Goal: Check status: Check status

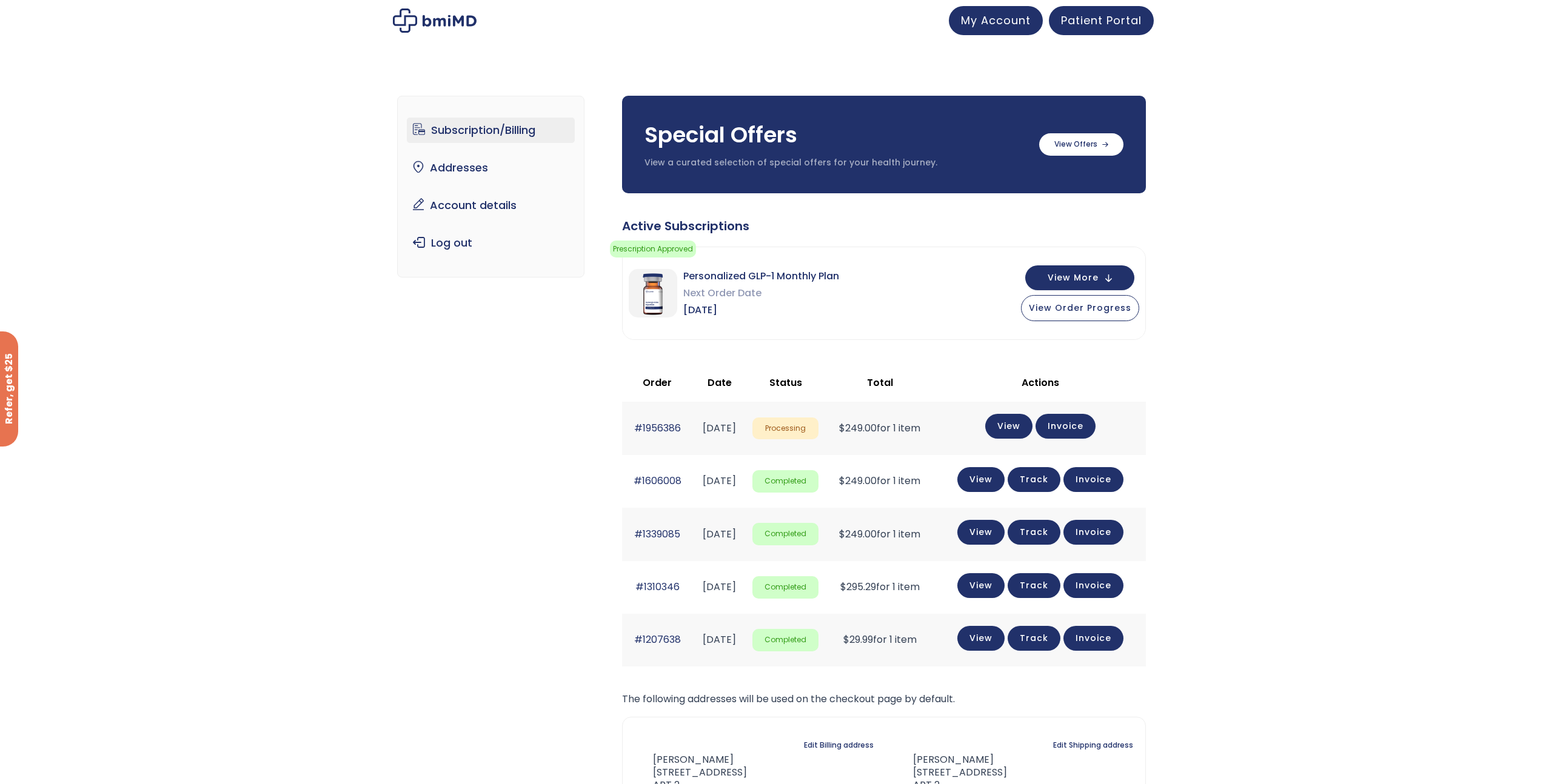
click at [1249, 266] on div "Subscription/Billing bmiRewards Addresses Account details Submit a Review Log o…" at bounding box center [771, 497] width 1543 height 850
click at [1084, 285] on button "View More" at bounding box center [1079, 277] width 109 height 25
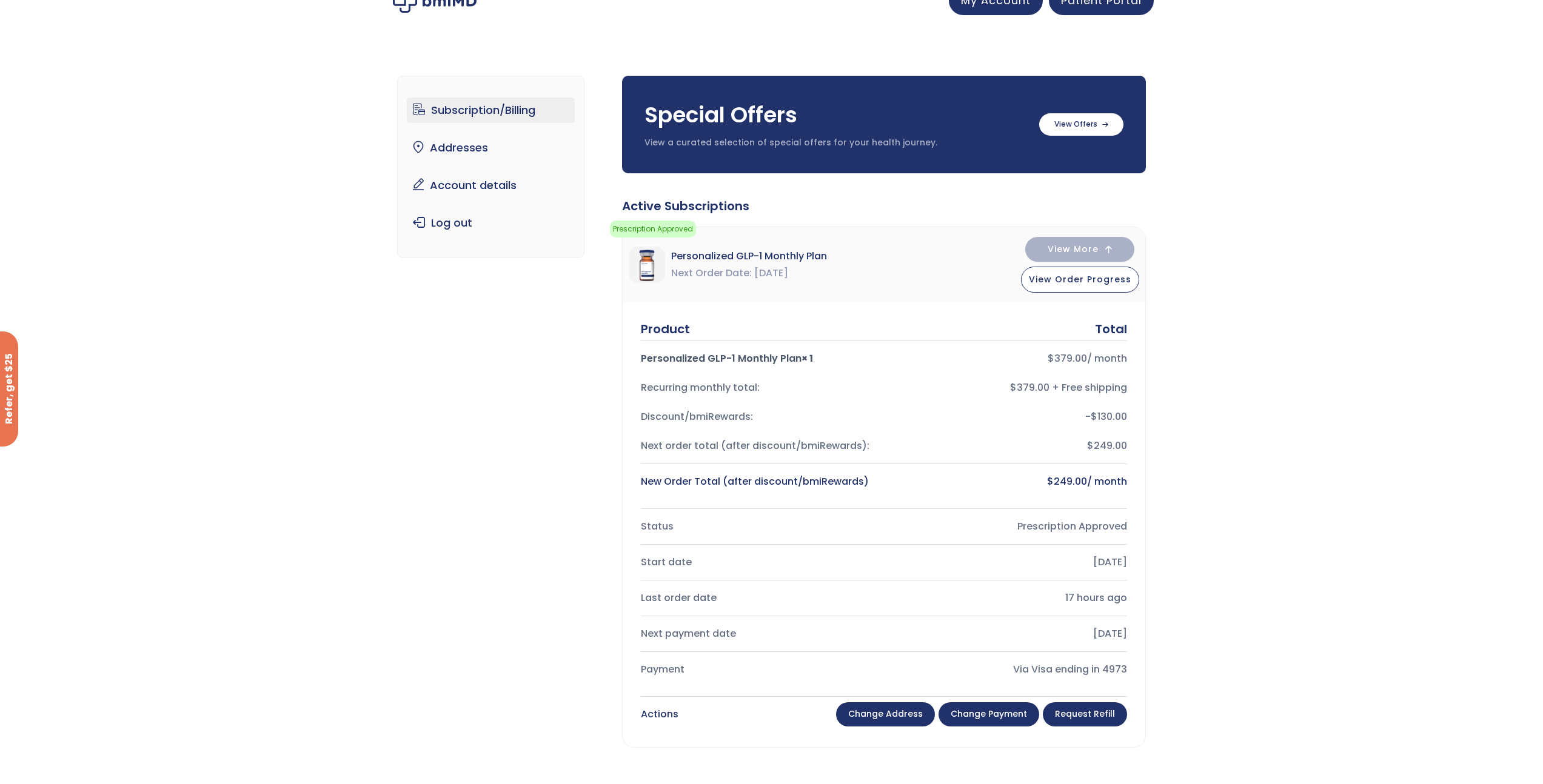
scroll to position [57, 0]
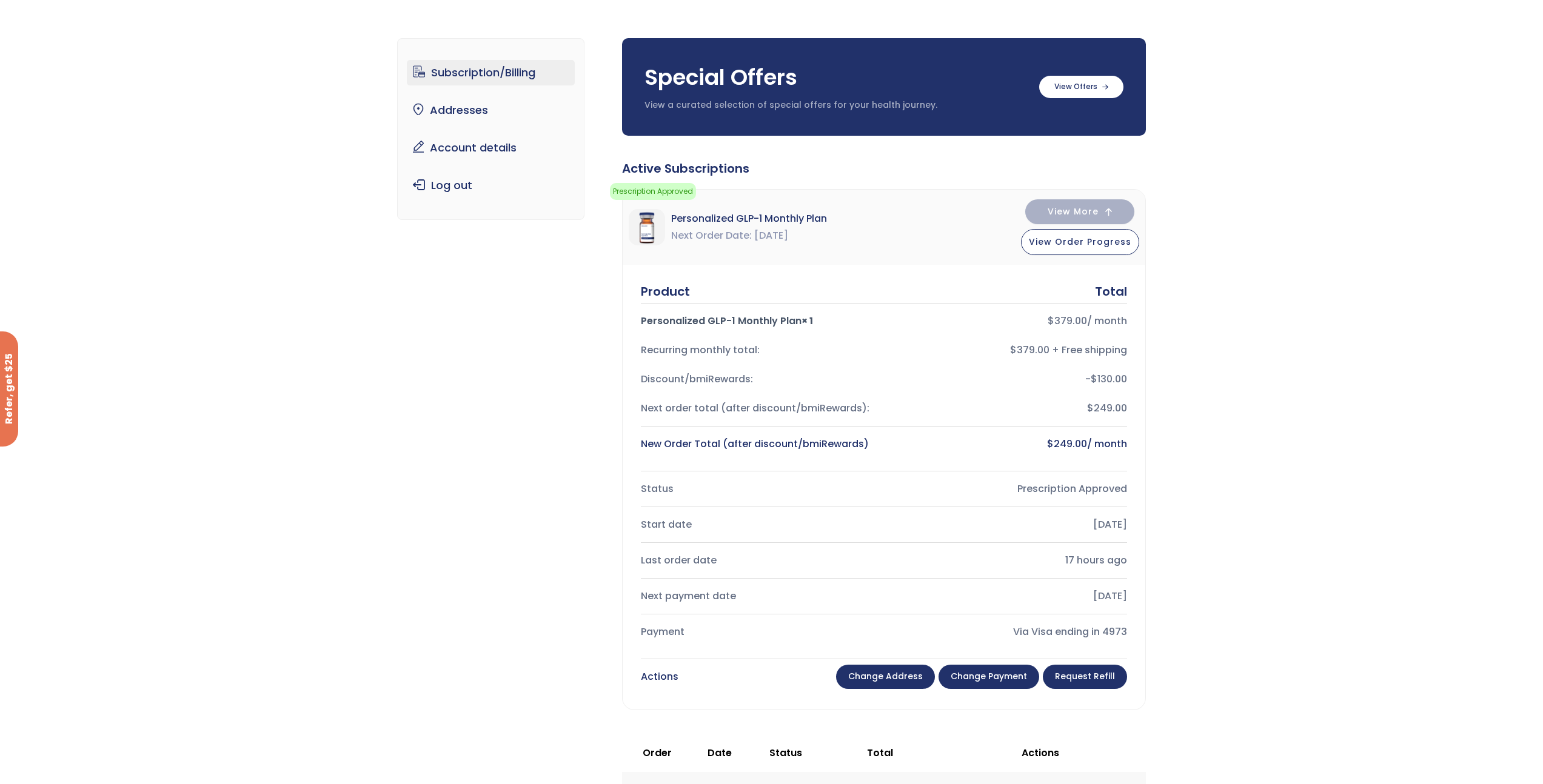
drag, startPoint x: 1050, startPoint y: 523, endPoint x: 1160, endPoint y: 517, distance: 110.2
click at [1160, 517] on div "Subscription/Billing bmiRewards Addresses Account details Submit a Review Log o…" at bounding box center [771, 653] width 1543 height 1278
click at [1100, 527] on div "[DATE]" at bounding box center [1011, 524] width 233 height 17
drag, startPoint x: 1027, startPoint y: 495, endPoint x: 1115, endPoint y: 496, distance: 88.0
click at [1115, 496] on div "Prescription Approved" at bounding box center [1011, 489] width 233 height 17
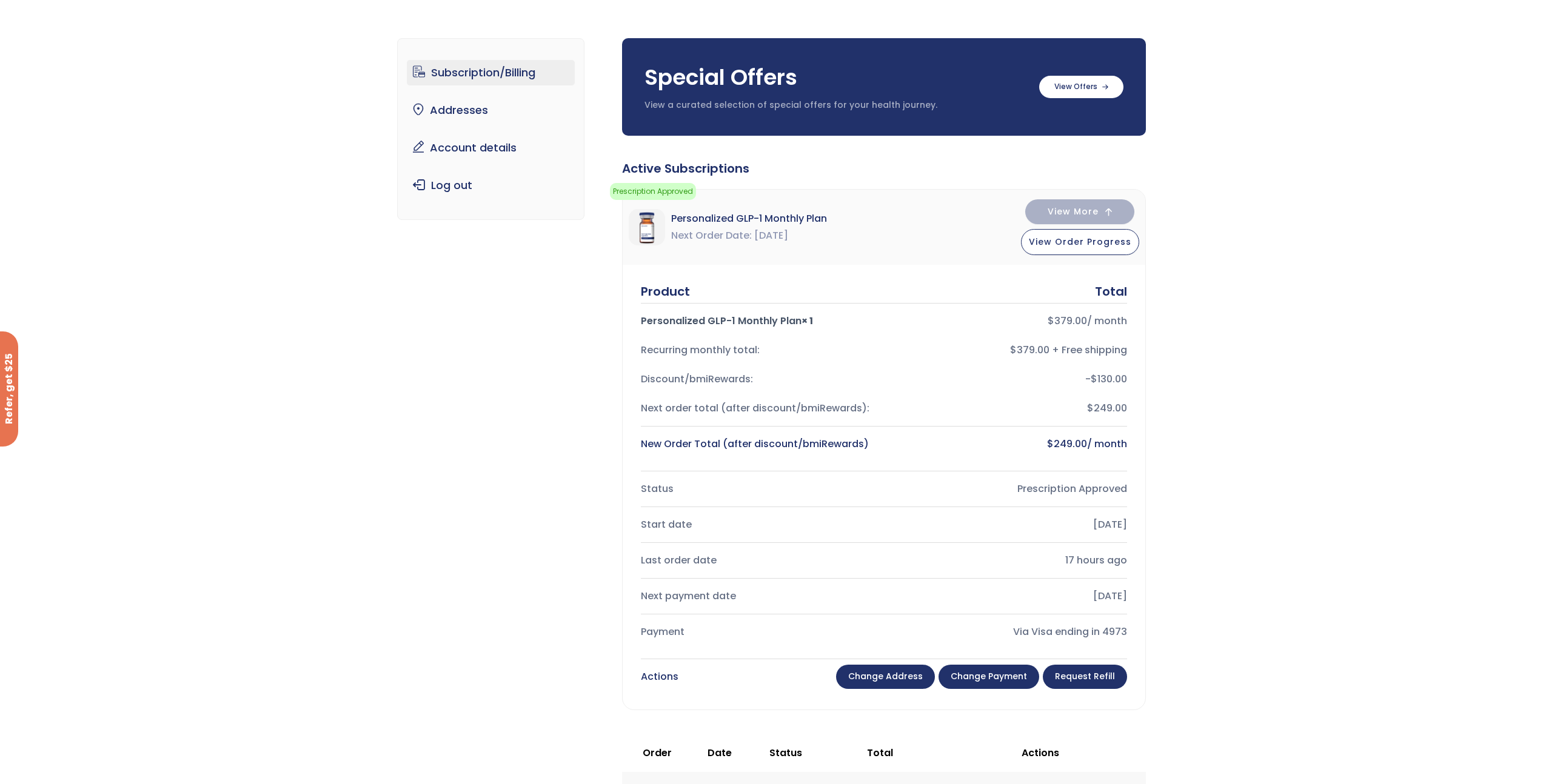
click at [1115, 496] on div "Prescription Approved" at bounding box center [1011, 489] width 233 height 17
drag, startPoint x: 1122, startPoint y: 584, endPoint x: 993, endPoint y: 553, distance: 132.7
click at [994, 554] on div "Status Prescription Approved Start date [DATE] Last order date 17 hours ago Nex…" at bounding box center [884, 560] width 486 height 172
click at [1070, 238] on span "View Order Progress" at bounding box center [1080, 240] width 103 height 12
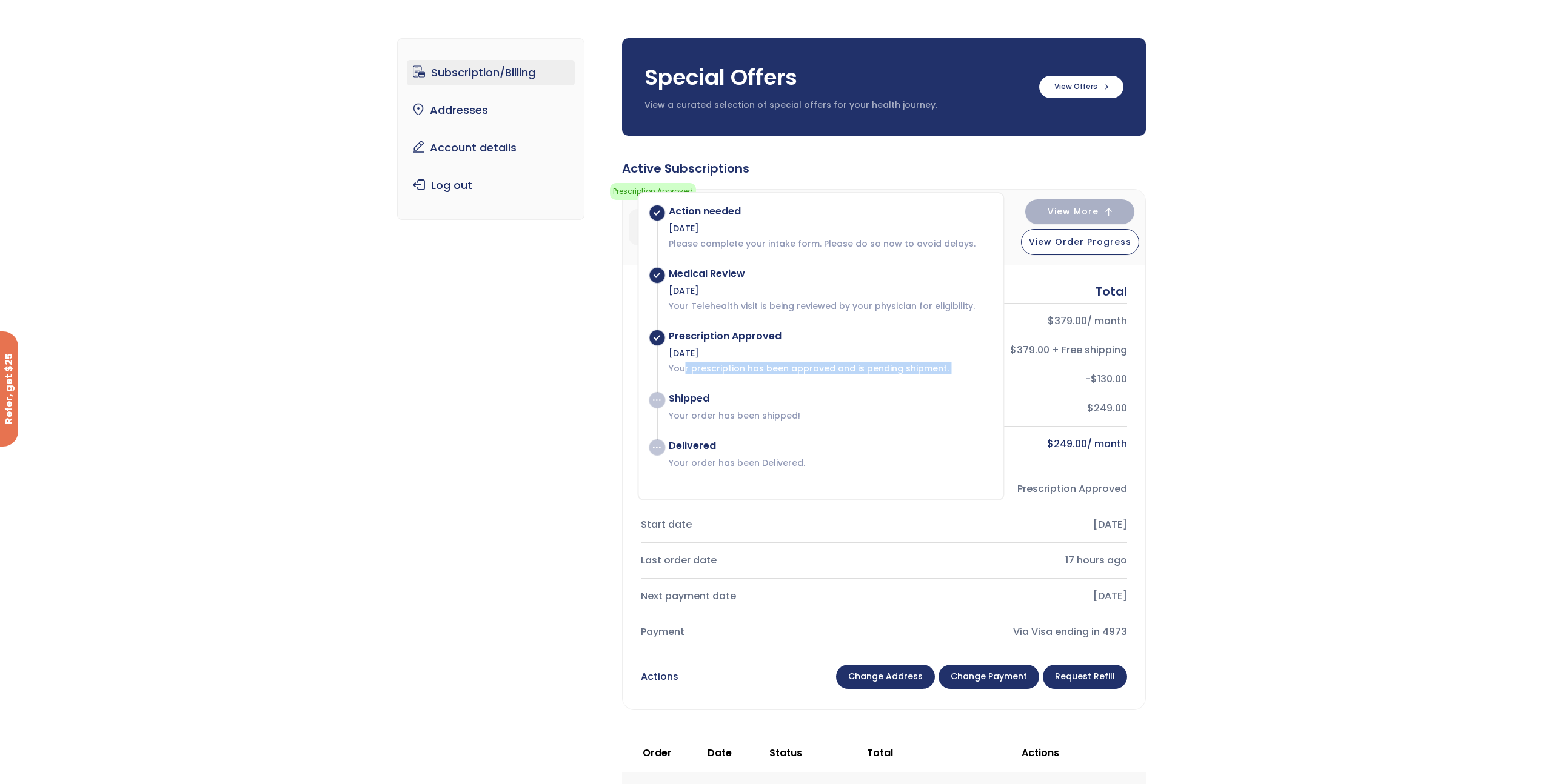
drag, startPoint x: 684, startPoint y: 366, endPoint x: 961, endPoint y: 375, distance: 277.1
click at [961, 375] on div "Action needed [DATE] Please complete your intake form. Please do so now to avoi…" at bounding box center [823, 337] width 334 height 263
drag, startPoint x: 938, startPoint y: 371, endPoint x: 651, endPoint y: 324, distance: 290.8
click at [651, 324] on div "Action needed [DATE] Please complete your intake form. Please do so now to avoi…" at bounding box center [821, 346] width 367 height 308
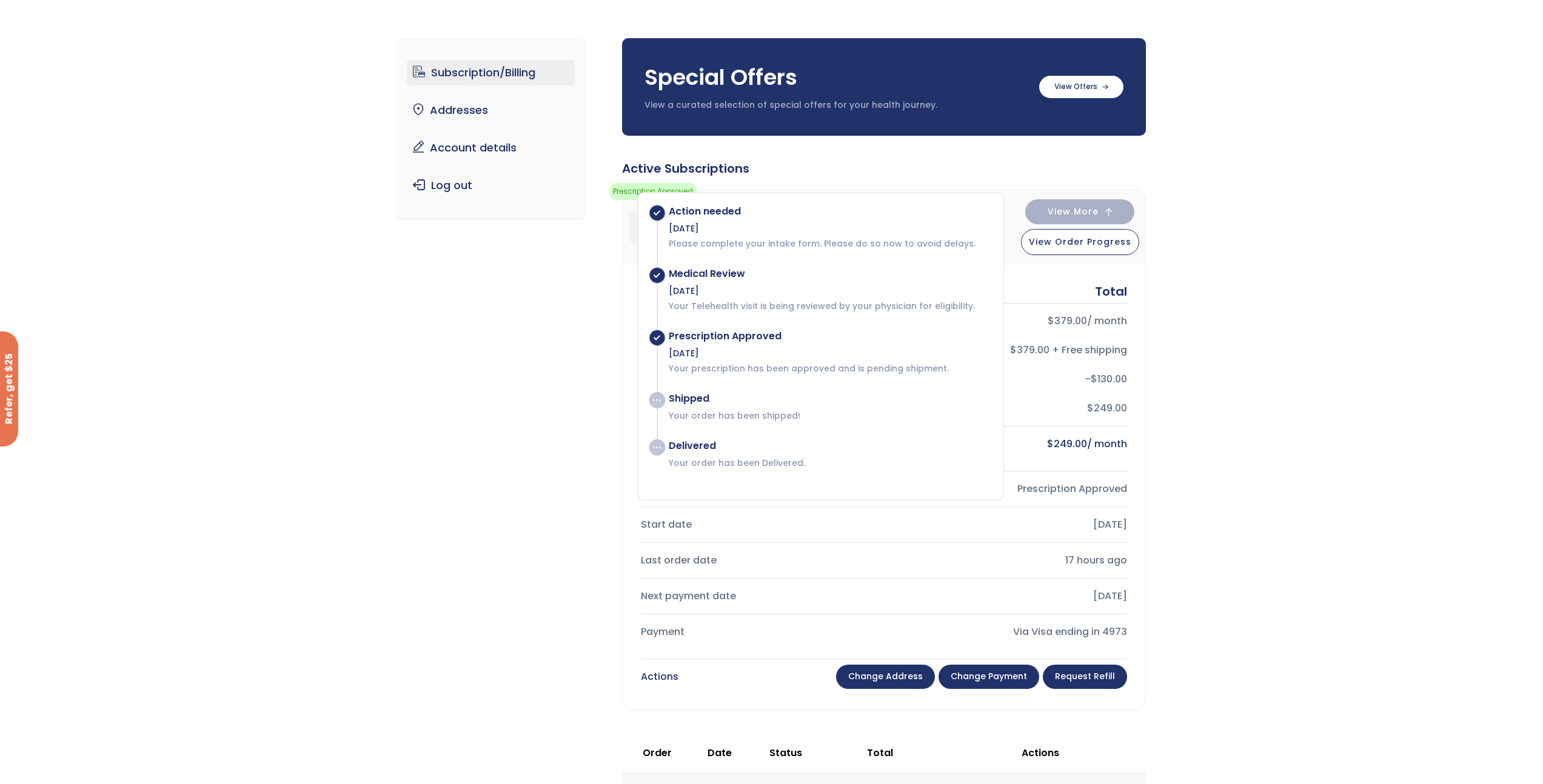
click at [816, 427] on div "Action needed [DATE] Please complete your intake form. Please do so now to avoi…" at bounding box center [823, 337] width 334 height 263
click at [1172, 476] on div "Subscription/Billing bmiRewards Addresses Account details Submit a Review Log o…" at bounding box center [771, 653] width 1543 height 1278
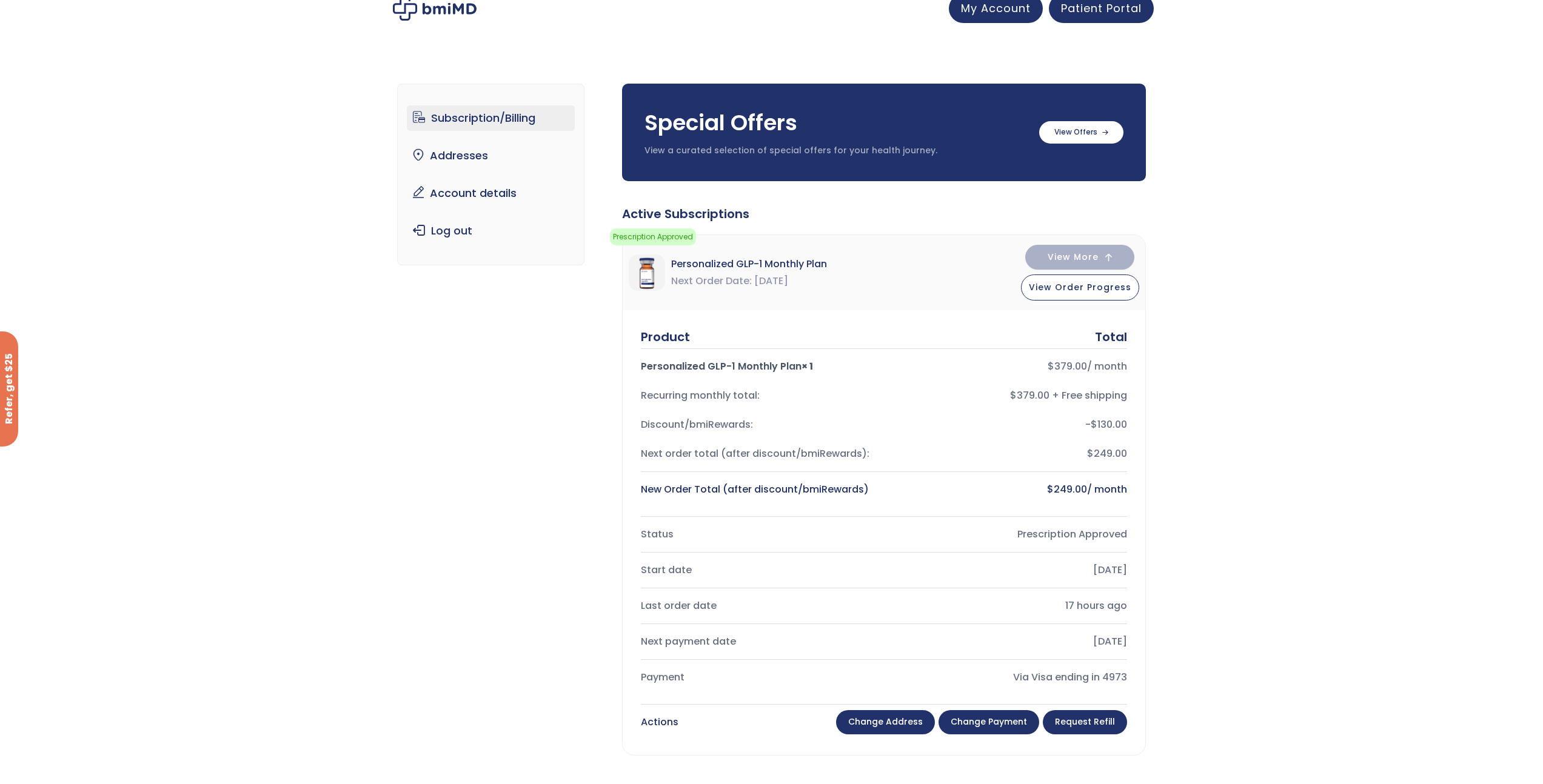
scroll to position [0, 0]
